Goal: Contribute content

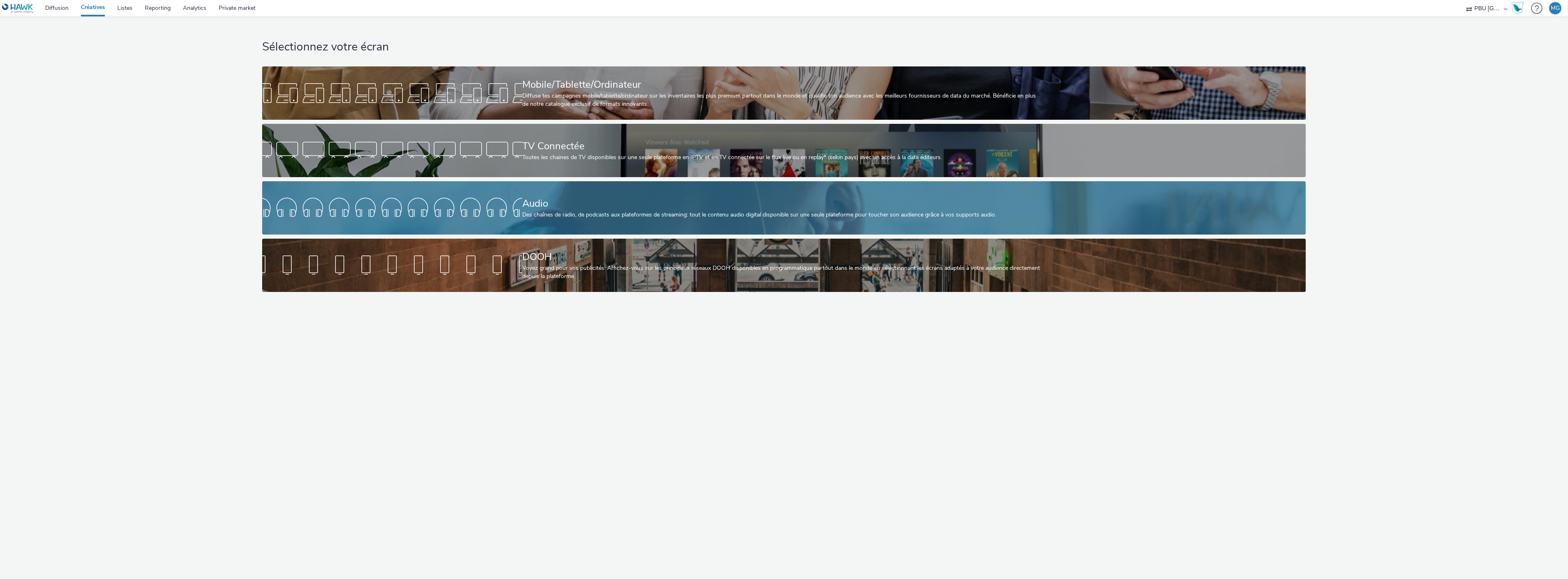
click at [789, 200] on div "Audio" at bounding box center [783, 203] width 521 height 14
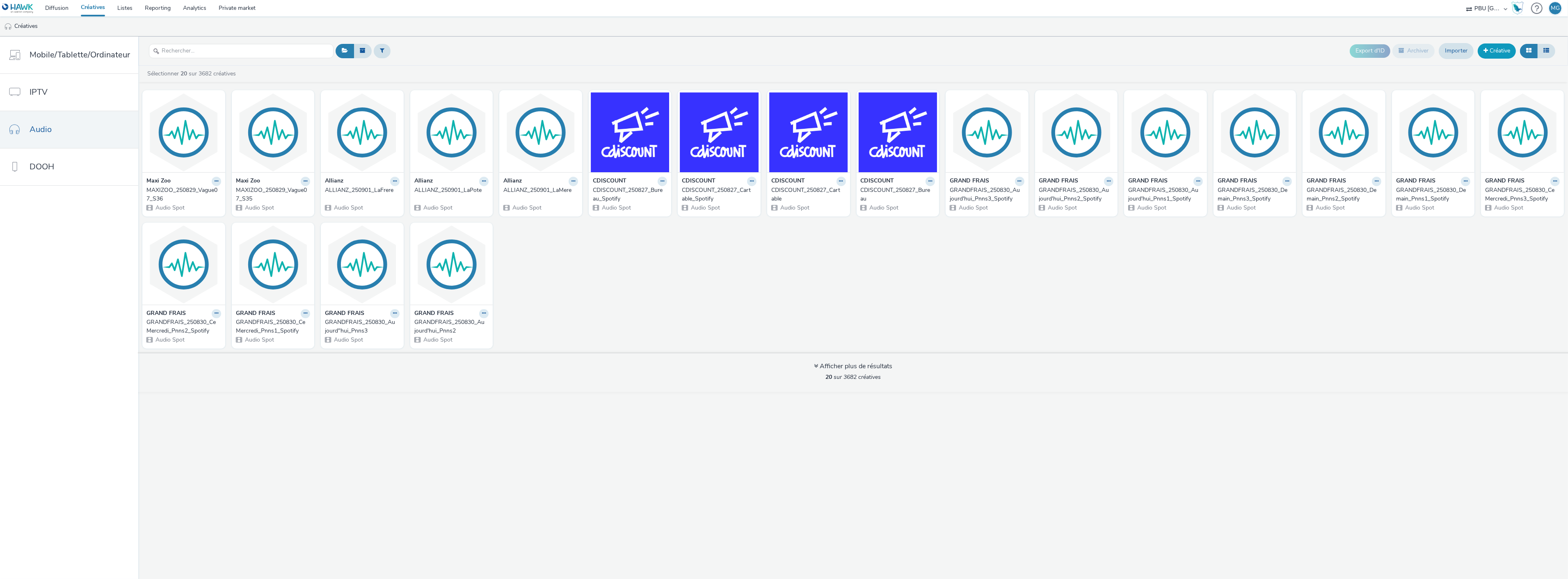
click at [1490, 53] on link "Créative" at bounding box center [1497, 51] width 38 height 15
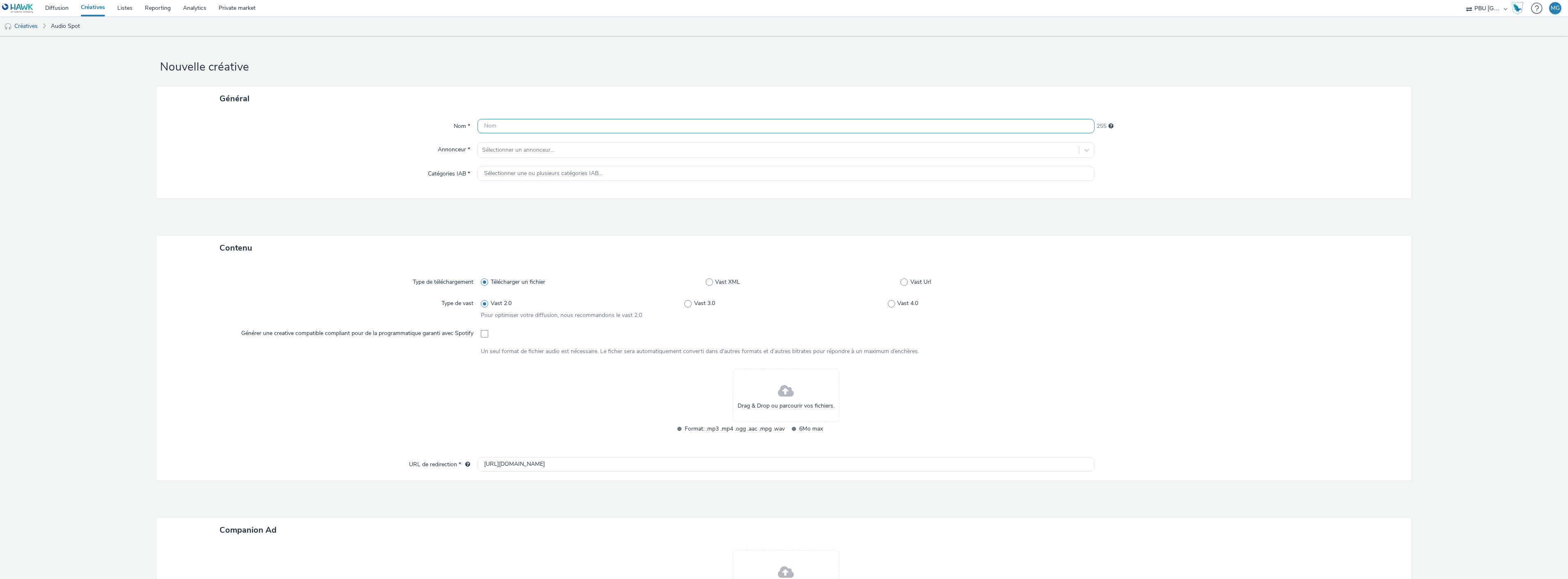
click at [675, 125] on input "text" at bounding box center [786, 126] width 617 height 14
click at [650, 150] on div "Nom * 255 Annonceur * Sélectionner un annonceur... Catégories IAB * Sélectionne…" at bounding box center [784, 154] width 1254 height 87
type input "mai"
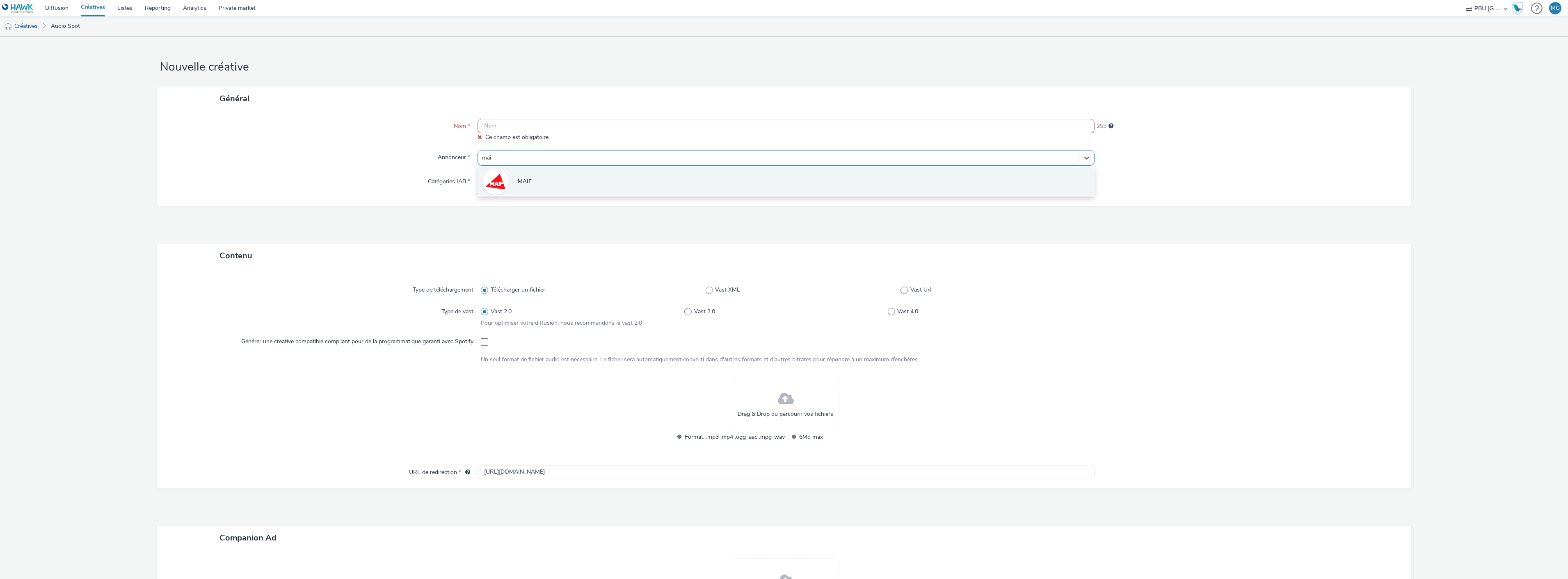
click at [622, 173] on li "MAIF" at bounding box center [786, 181] width 617 height 28
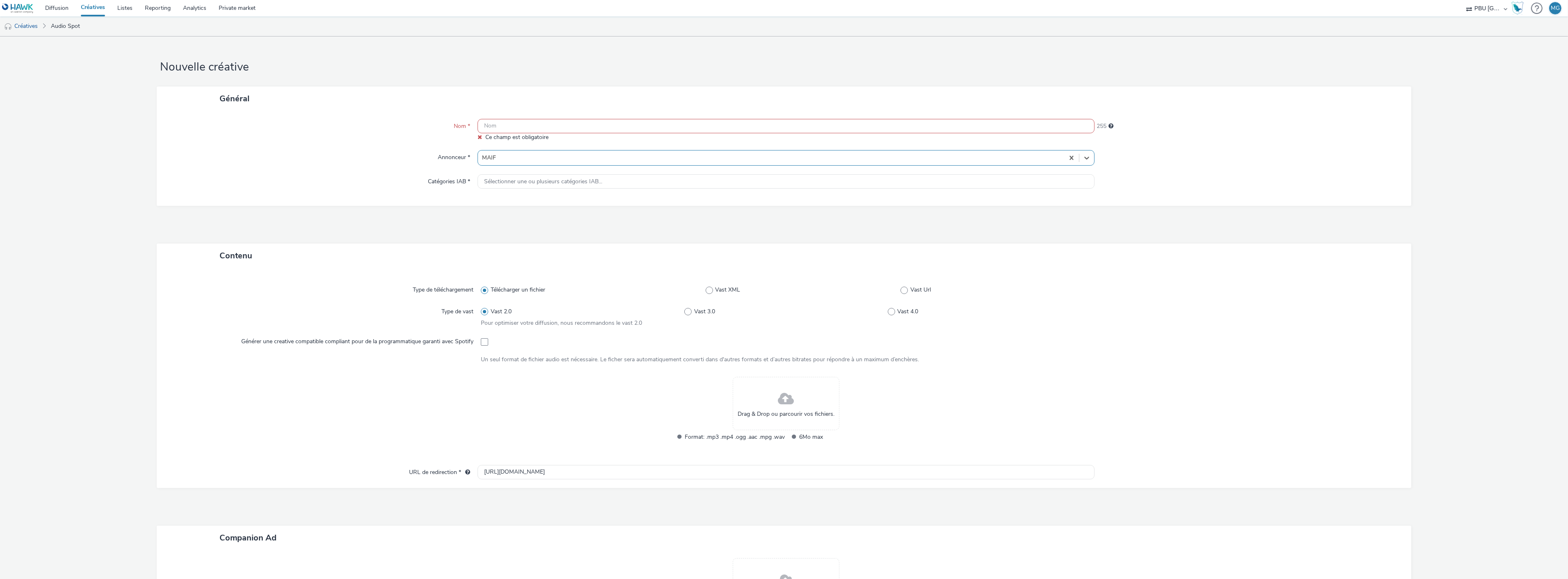
type input "[URL][DOMAIN_NAME]"
